Goal: Task Accomplishment & Management: Manage account settings

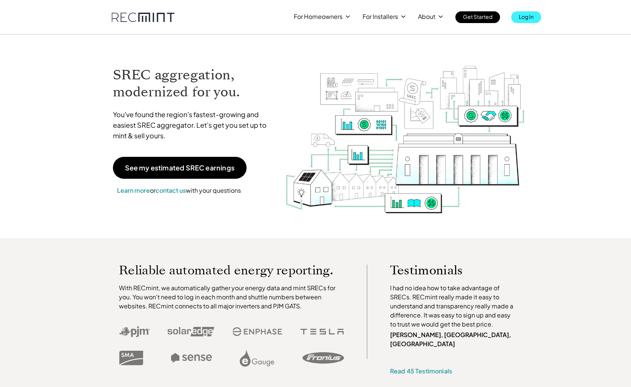
click at [528, 18] on p "Log In" at bounding box center [526, 16] width 15 height 11
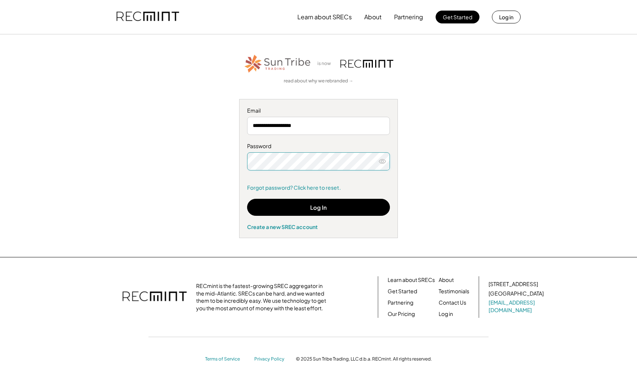
click at [385, 160] on icon at bounding box center [383, 162] width 8 height 8
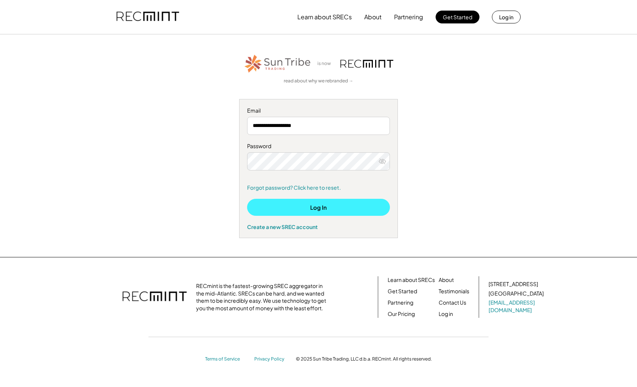
click at [326, 208] on button "Log In" at bounding box center [318, 207] width 143 height 17
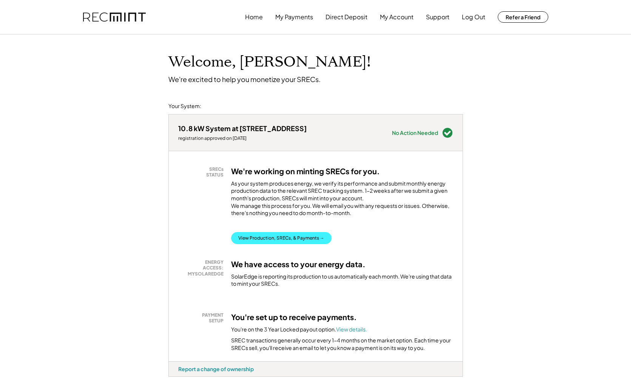
click at [288, 244] on button "View Production, SRECs, & Payments →" at bounding box center [281, 238] width 101 height 12
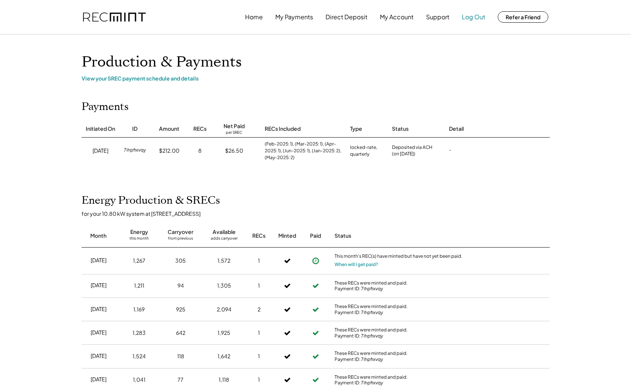
click at [476, 15] on button "Log Out" at bounding box center [473, 16] width 23 height 15
